Goal: Check status

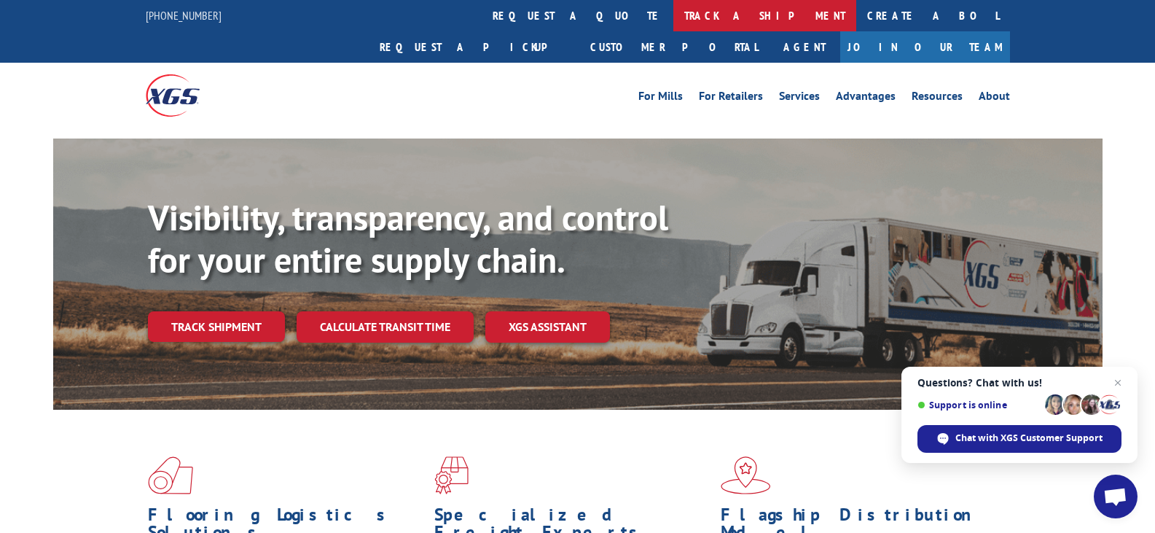
click at [673, 19] on link "track a shipment" at bounding box center [764, 15] width 183 height 31
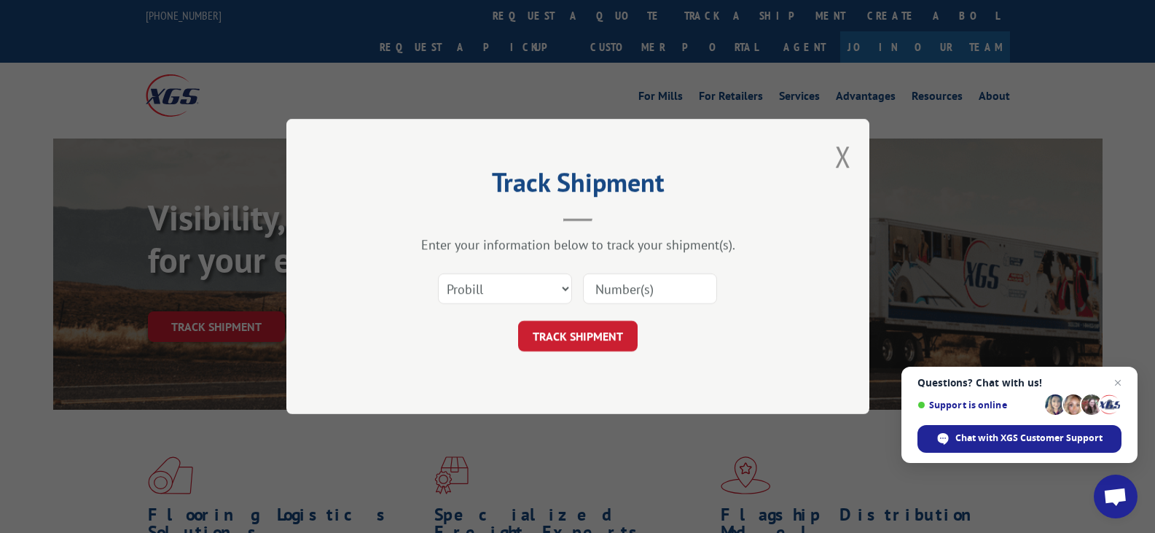
paste input "17207756BOL"
type input "17207756BOL"
click at [538, 291] on select "Select category... Probill BOL PO" at bounding box center [505, 288] width 134 height 31
click at [560, 241] on div "Enter your information below to track your shipment(s)." at bounding box center [577, 244] width 437 height 17
click at [608, 342] on button "TRACK SHIPMENT" at bounding box center [577, 336] width 119 height 31
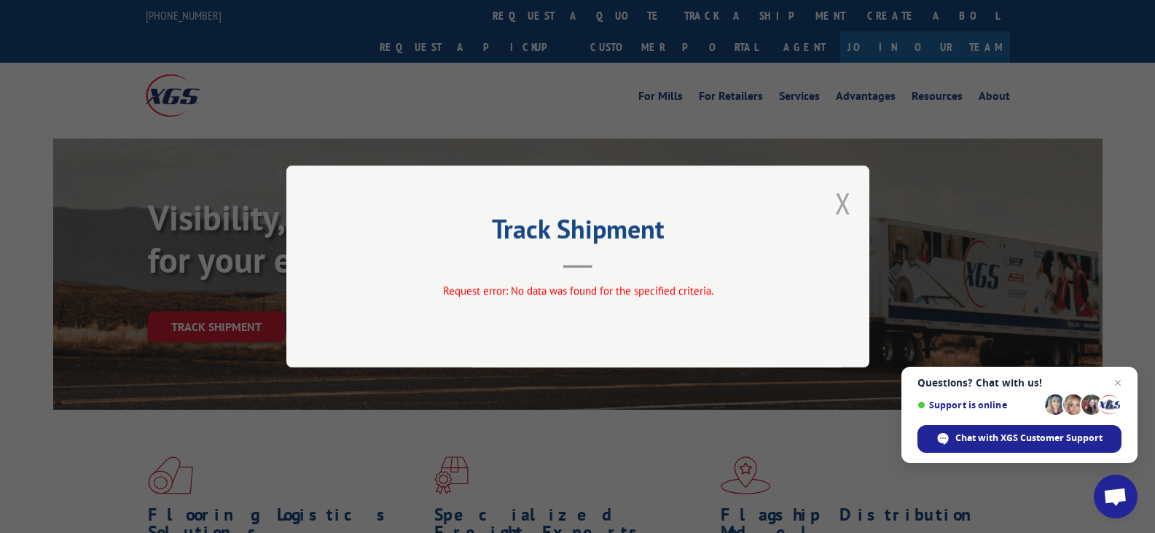
click at [842, 198] on button "Close modal" at bounding box center [843, 203] width 16 height 39
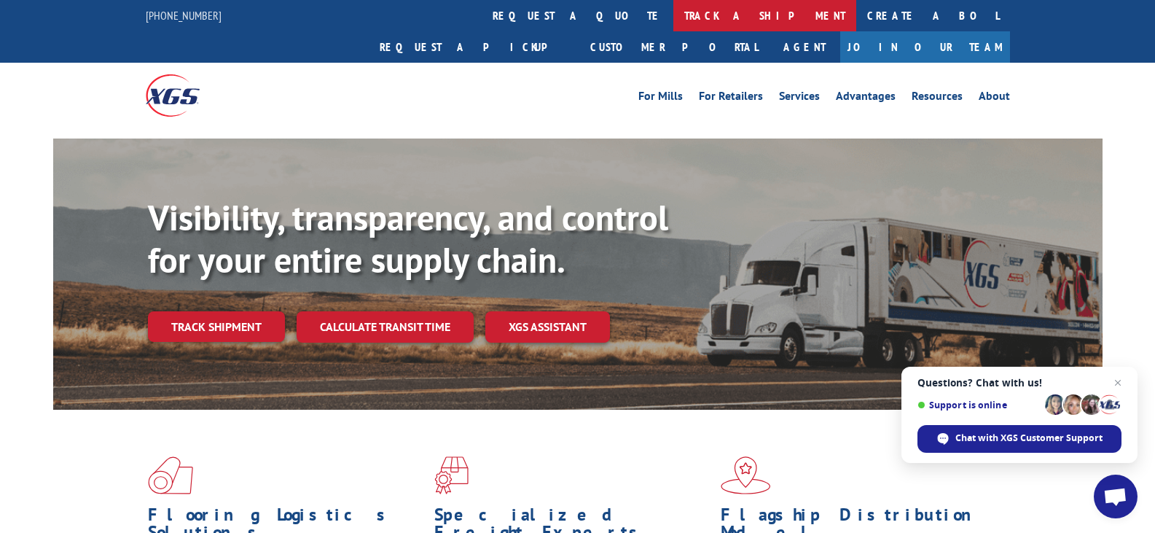
click at [673, 19] on link "track a shipment" at bounding box center [764, 15] width 183 height 31
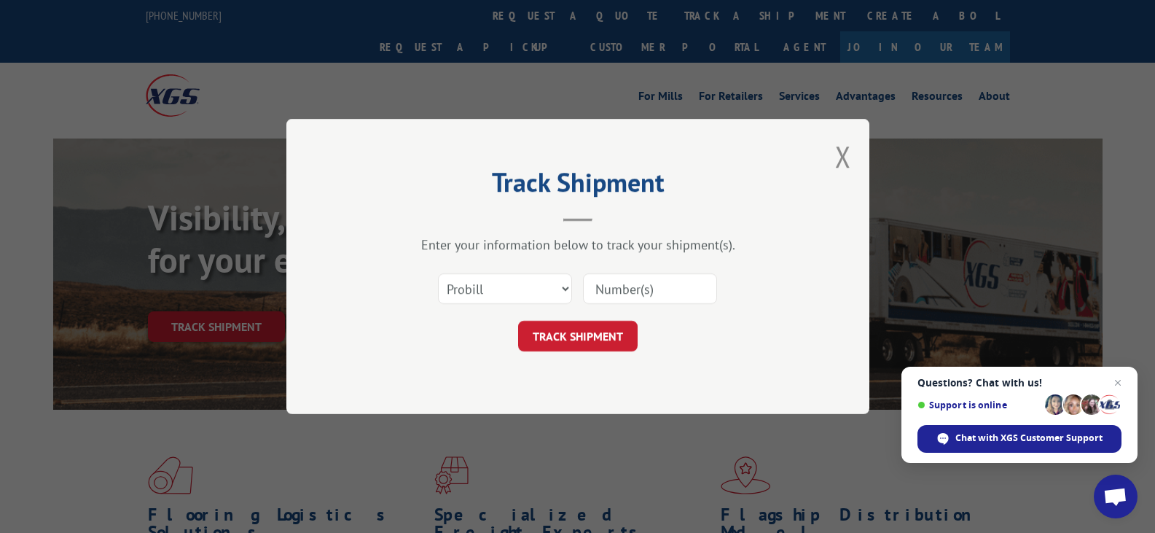
click at [532, 308] on div "Select category... Probill BOL PO" at bounding box center [577, 288] width 437 height 48
click at [536, 296] on select "Select category... Probill BOL PO" at bounding box center [505, 288] width 134 height 31
select select "bol"
click at [438, 273] on select "Select category... Probill BOL PO" at bounding box center [505, 288] width 134 height 31
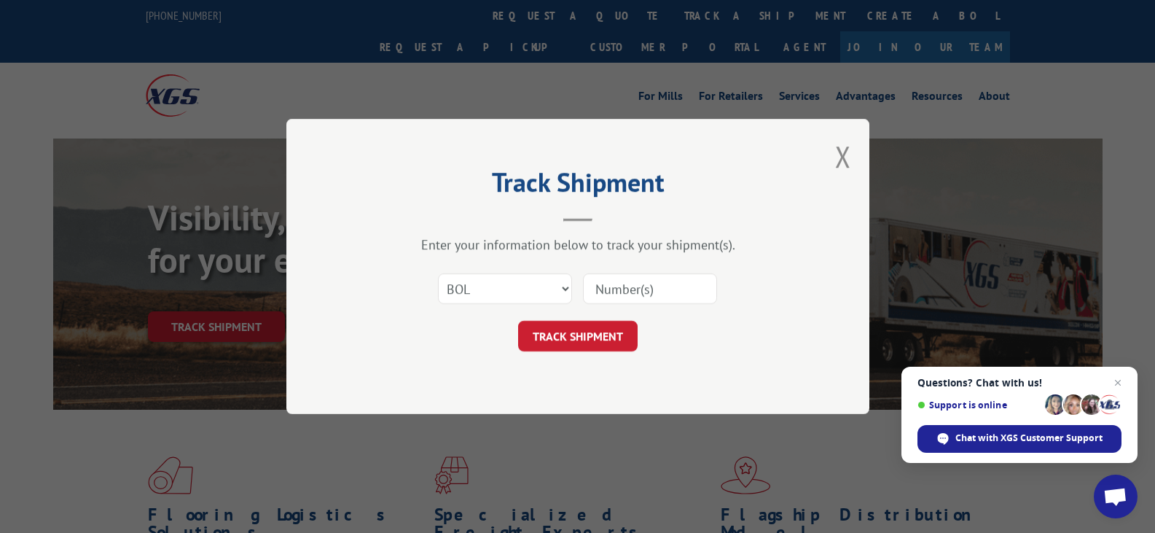
paste input "17207756BOL"
type input "17207756BOL"
click at [600, 337] on button "TRACK SHIPMENT" at bounding box center [577, 336] width 119 height 31
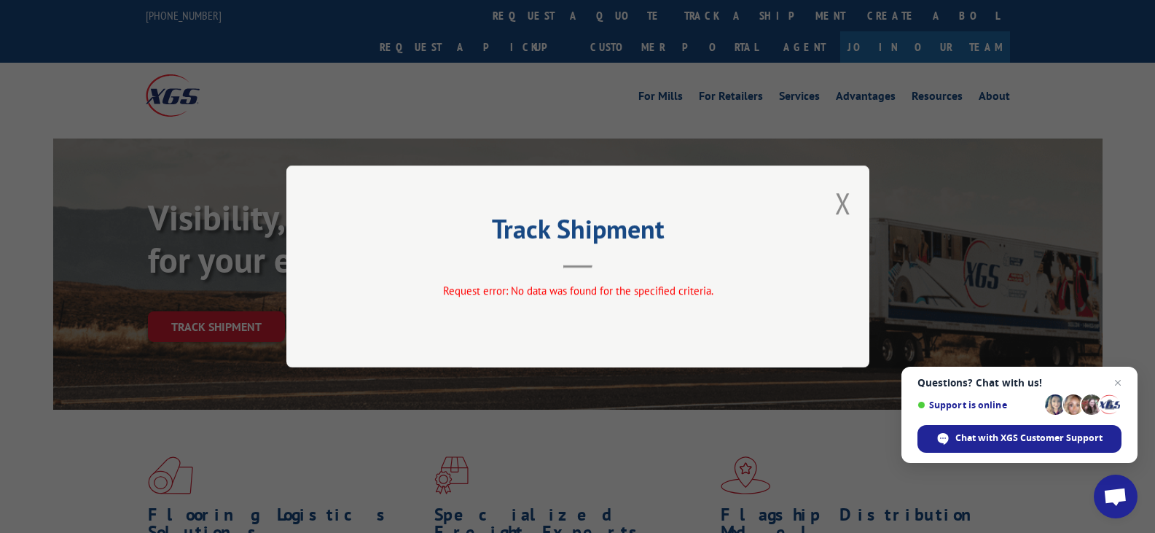
click at [843, 203] on button "Close modal" at bounding box center [843, 203] width 16 height 39
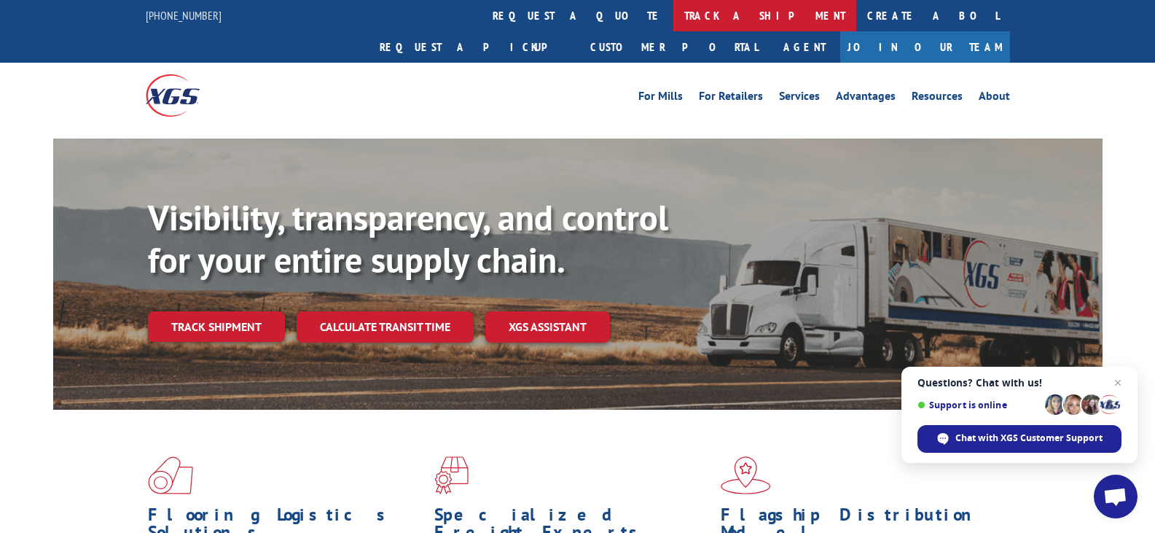
click at [673, 23] on link "track a shipment" at bounding box center [764, 15] width 183 height 31
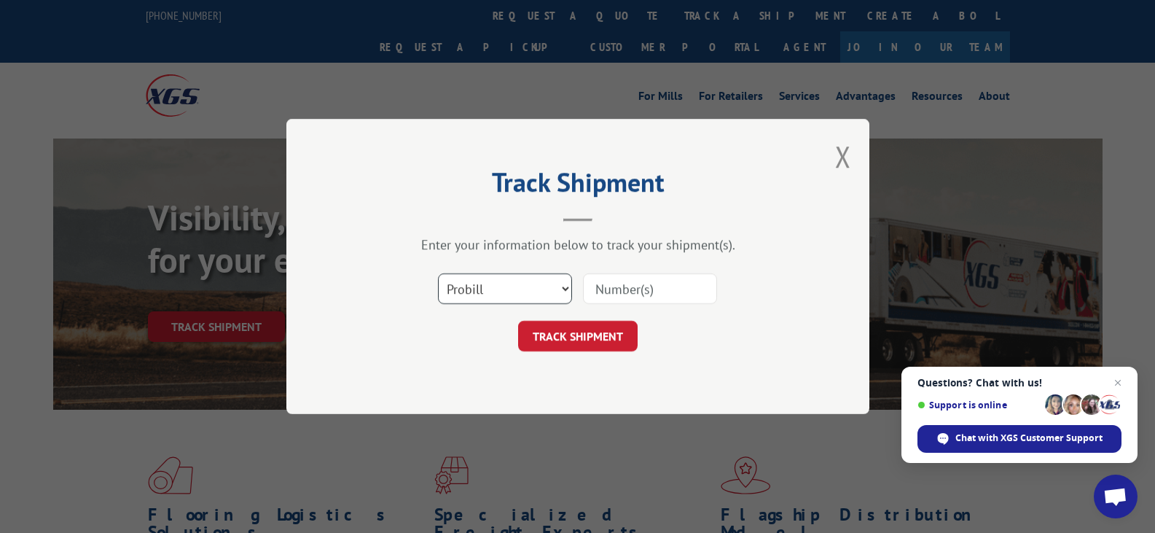
click at [549, 283] on select "Select category... Probill BOL PO" at bounding box center [505, 288] width 134 height 31
select select "po"
click at [438, 273] on select "Select category... Probill BOL PO" at bounding box center [505, 288] width 134 height 31
paste input "17207756BOL"
type input "17207756BOL"
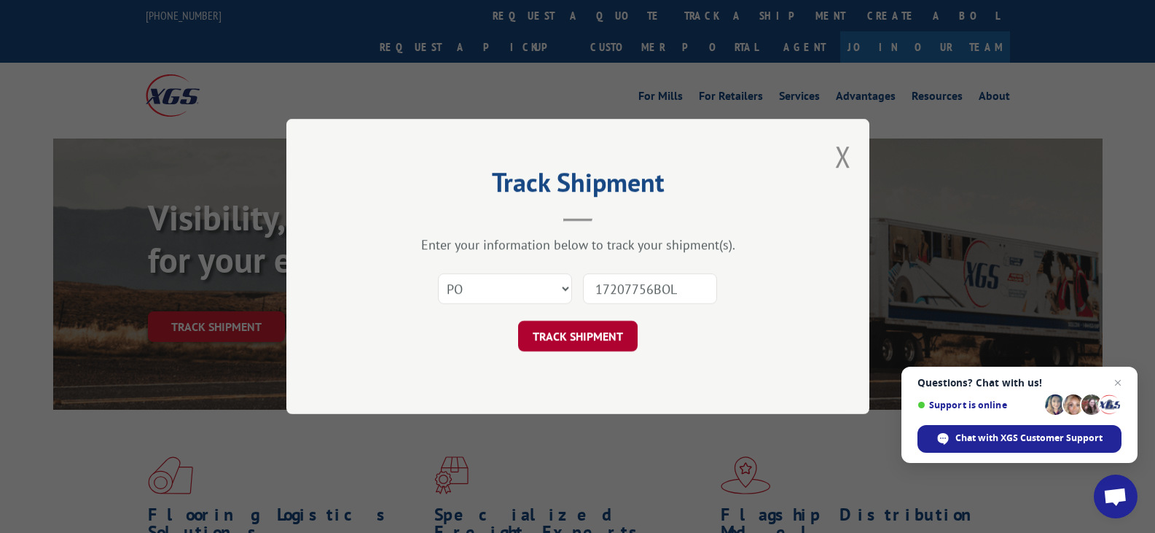
click at [611, 339] on button "TRACK SHIPMENT" at bounding box center [577, 336] width 119 height 31
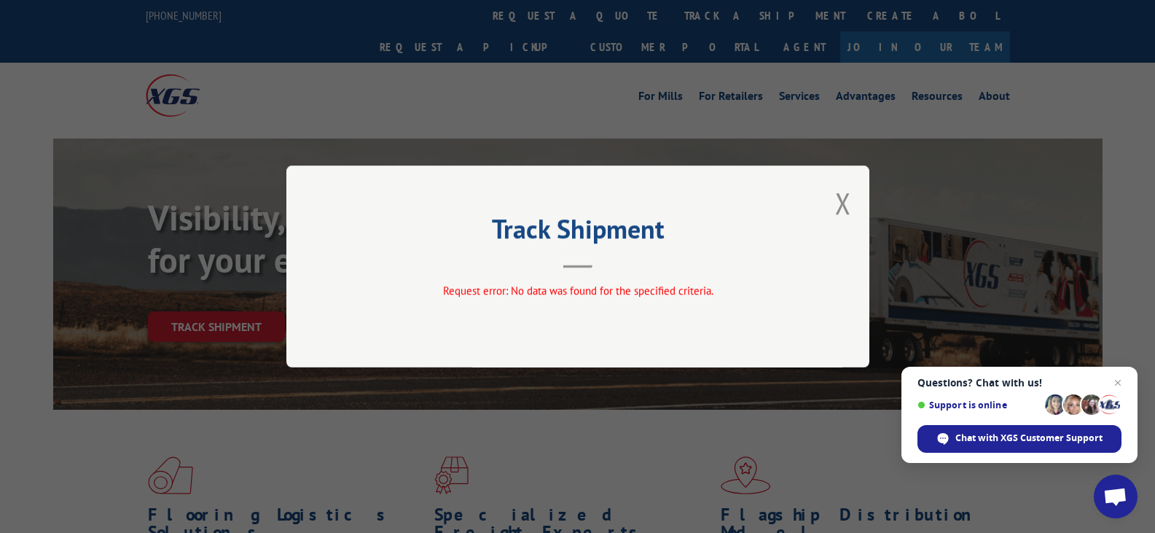
click at [858, 197] on div "Track Shipment Request error: No data was found for the specified criteria." at bounding box center [577, 266] width 583 height 202
click at [850, 191] on button "Close modal" at bounding box center [843, 203] width 16 height 39
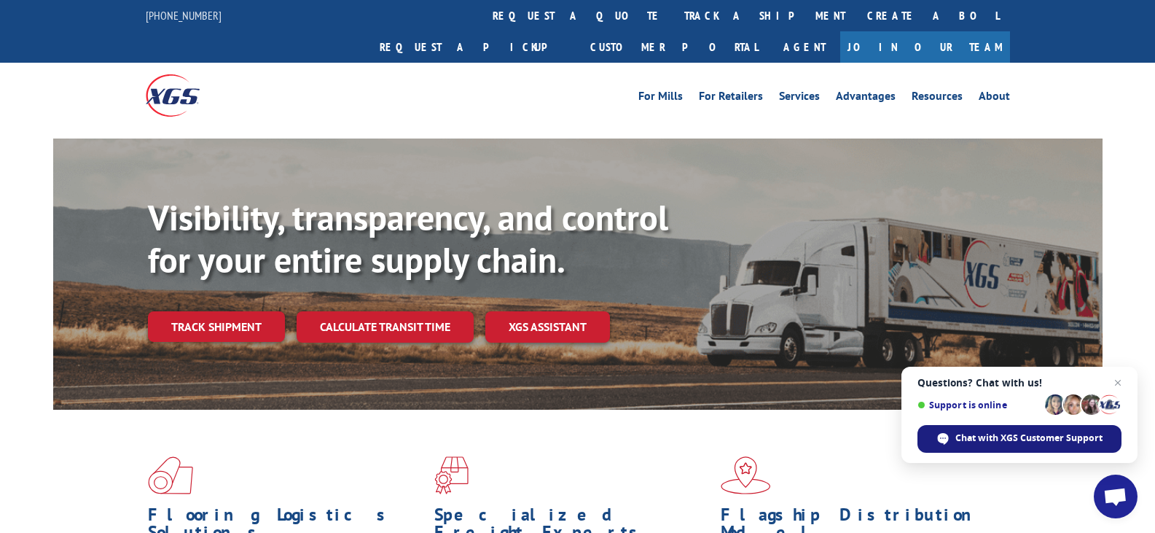
click at [967, 444] on span "Chat with XGS Customer Support" at bounding box center [1028, 437] width 147 height 13
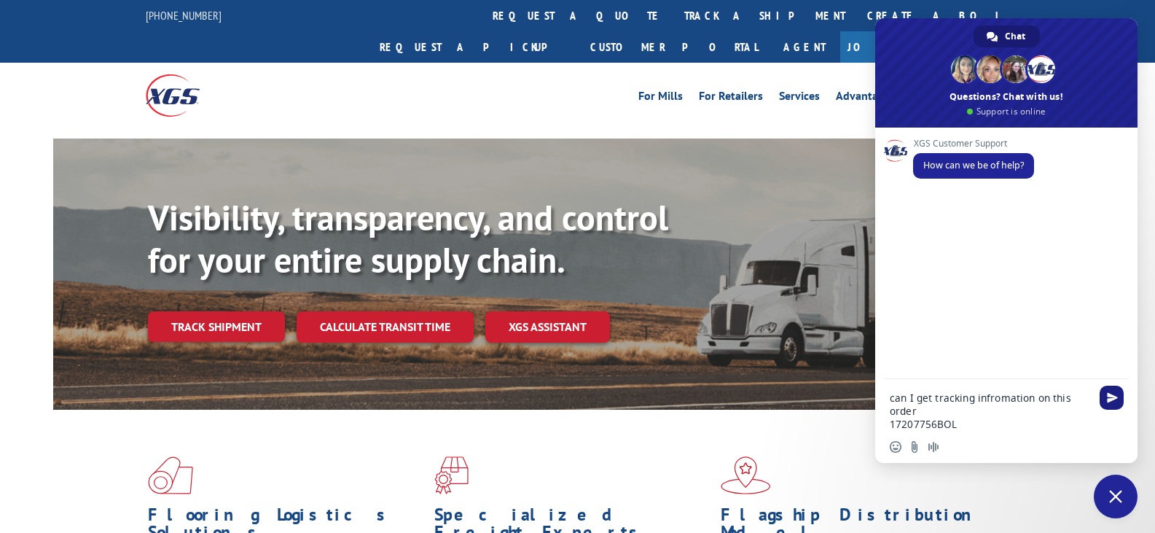
type textarea "can I get tracking infromation on this order 17207756BOL"
click at [1112, 402] on span "Send" at bounding box center [1112, 397] width 11 height 11
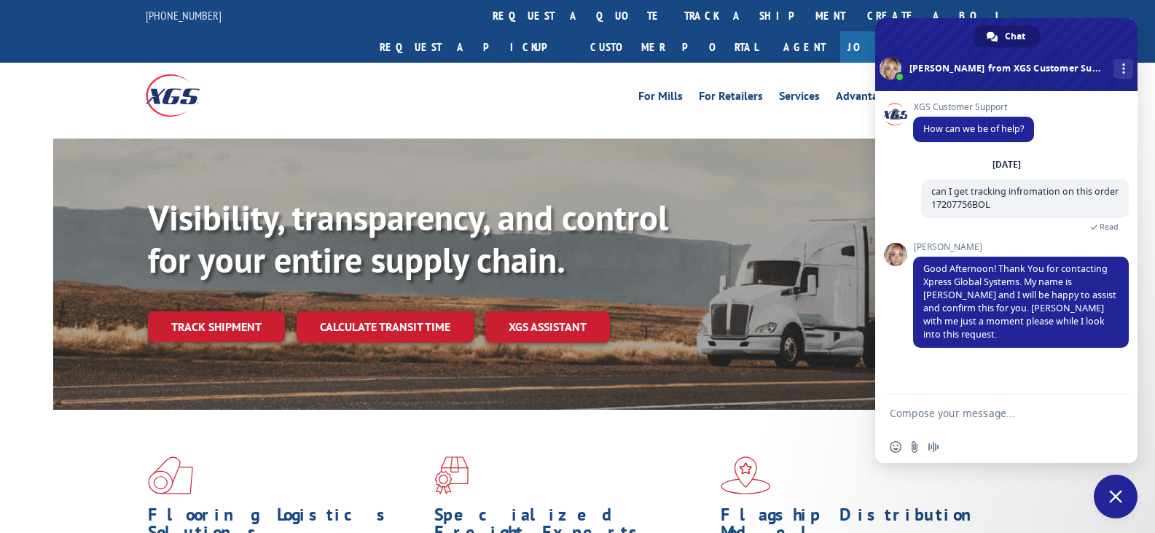
click at [1048, 418] on textarea "Compose your message..." at bounding box center [990, 413] width 201 height 13
type textarea "a"
type textarea "A"
type textarea "w"
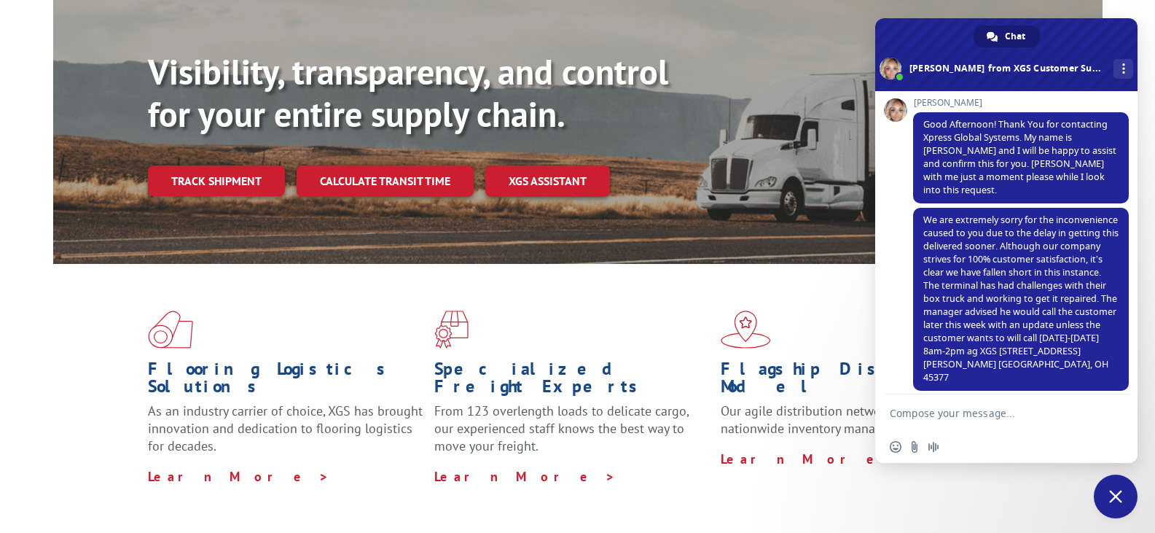
scroll to position [219, 0]
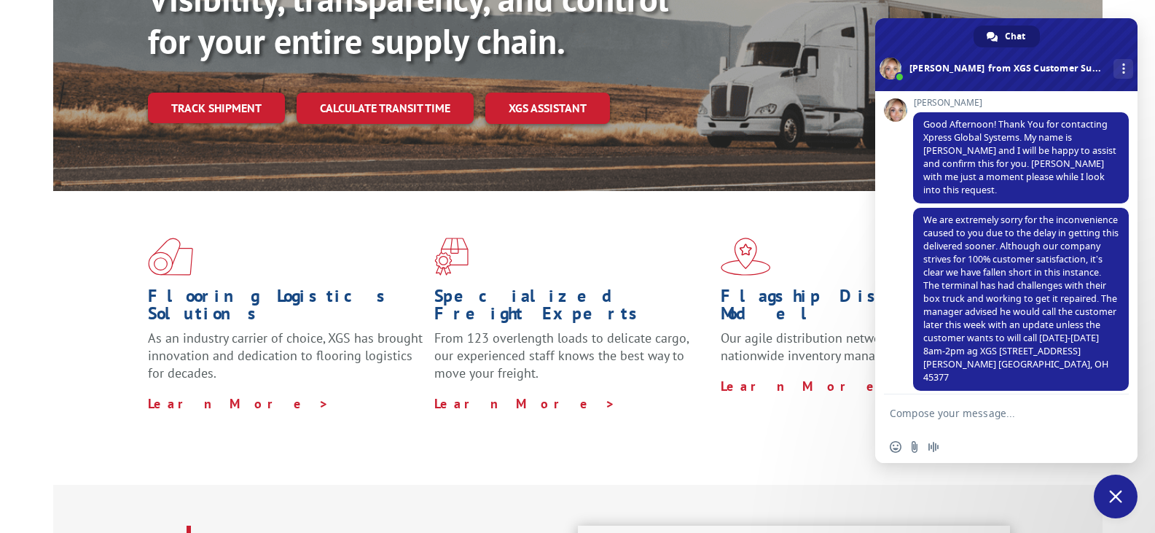
click at [1003, 412] on textarea "Compose your message..." at bounding box center [990, 413] width 201 height 13
type textarea "what is the phone number"
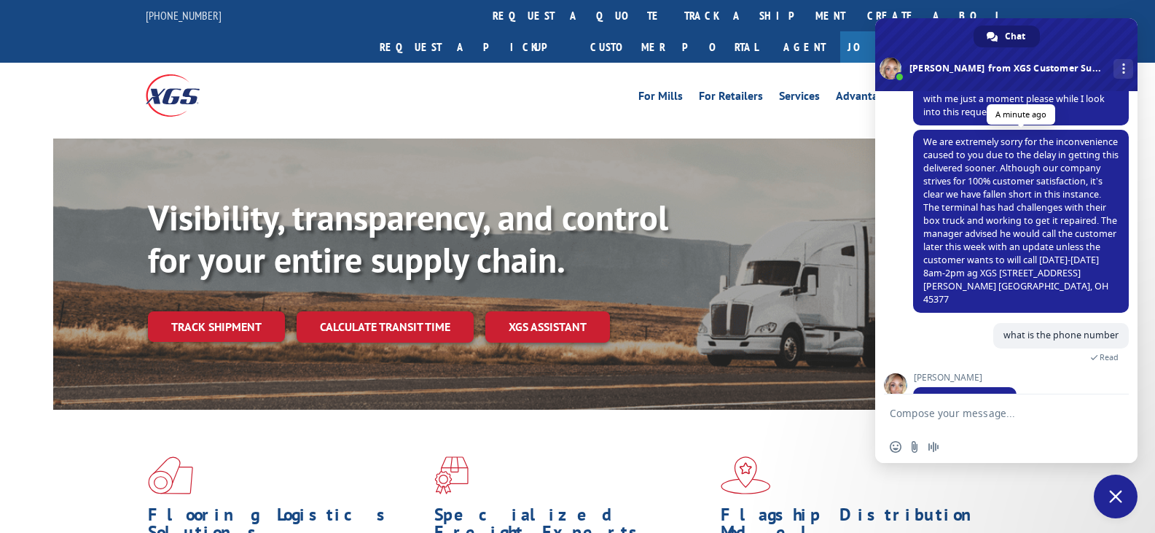
scroll to position [230, 0]
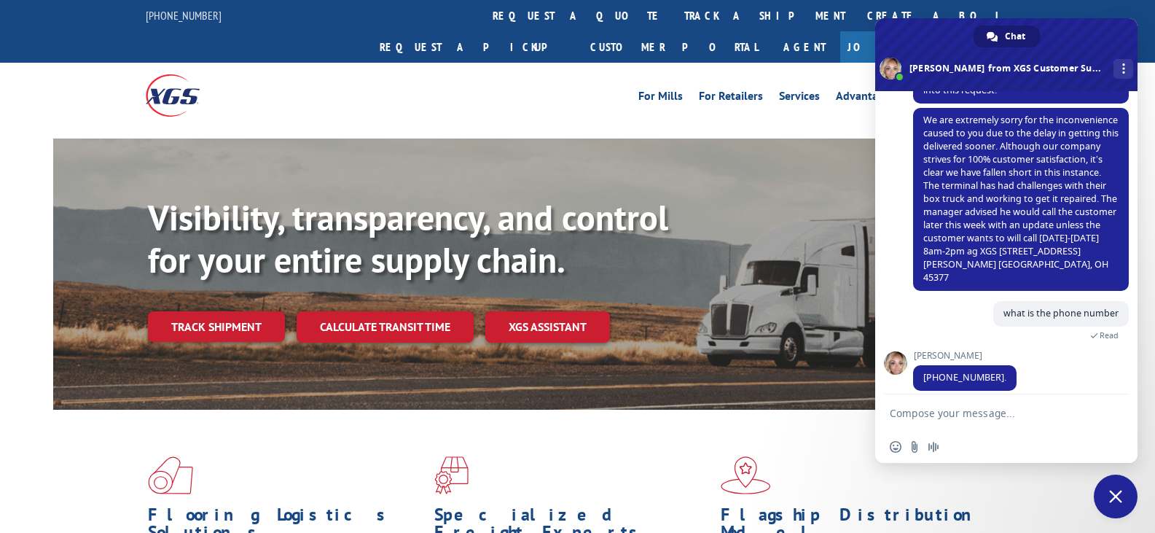
click at [1003, 402] on form at bounding box center [990, 413] width 201 height 39
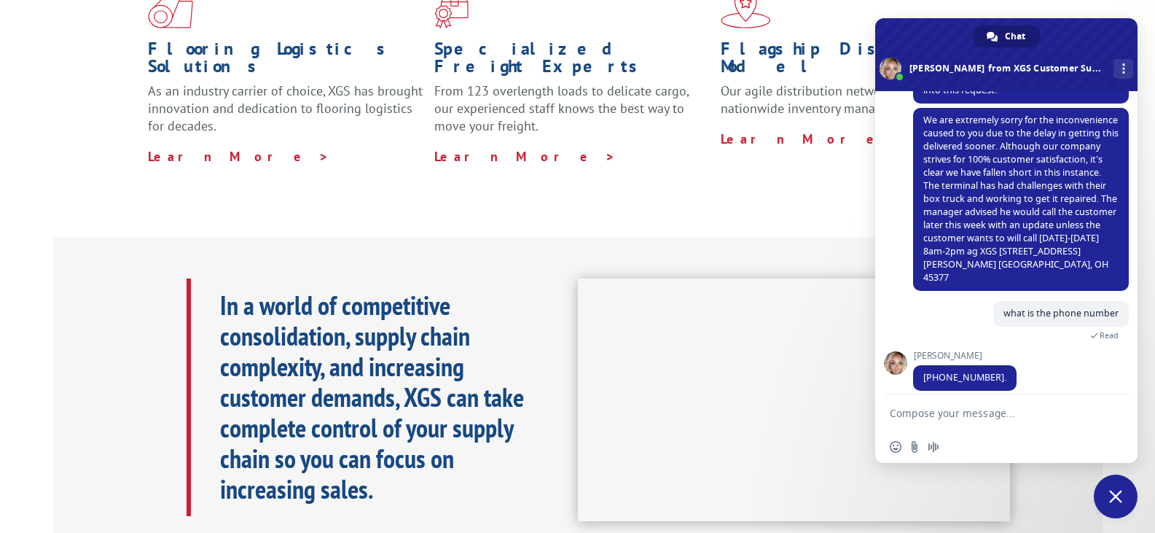
click at [989, 411] on textarea "Compose your message..." at bounding box center [990, 413] width 201 height 13
type textarea "ok thank you"
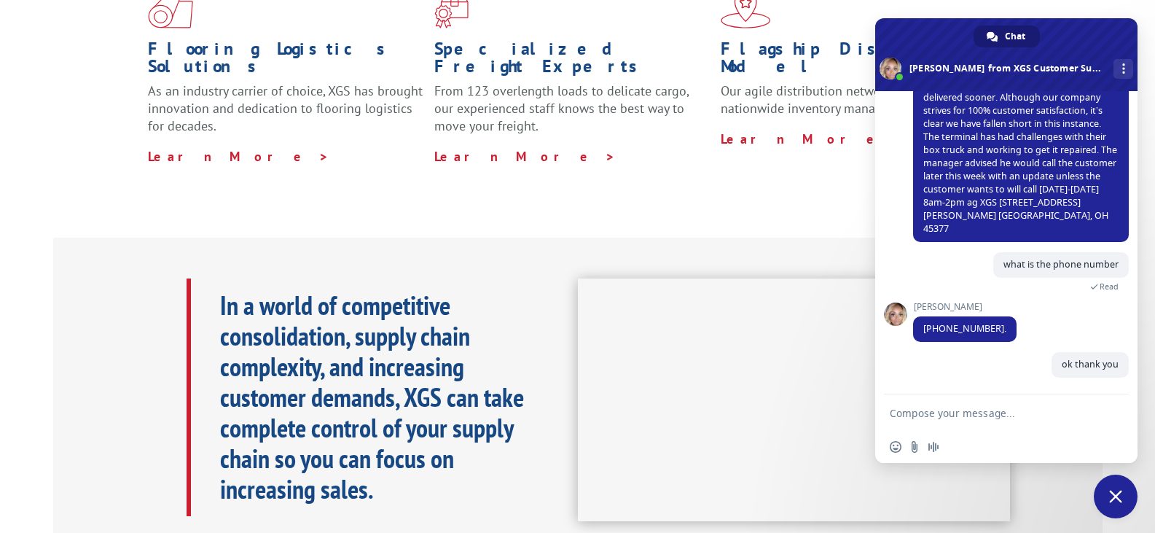
scroll to position [266, 0]
